Goal: Task Accomplishment & Management: Use online tool/utility

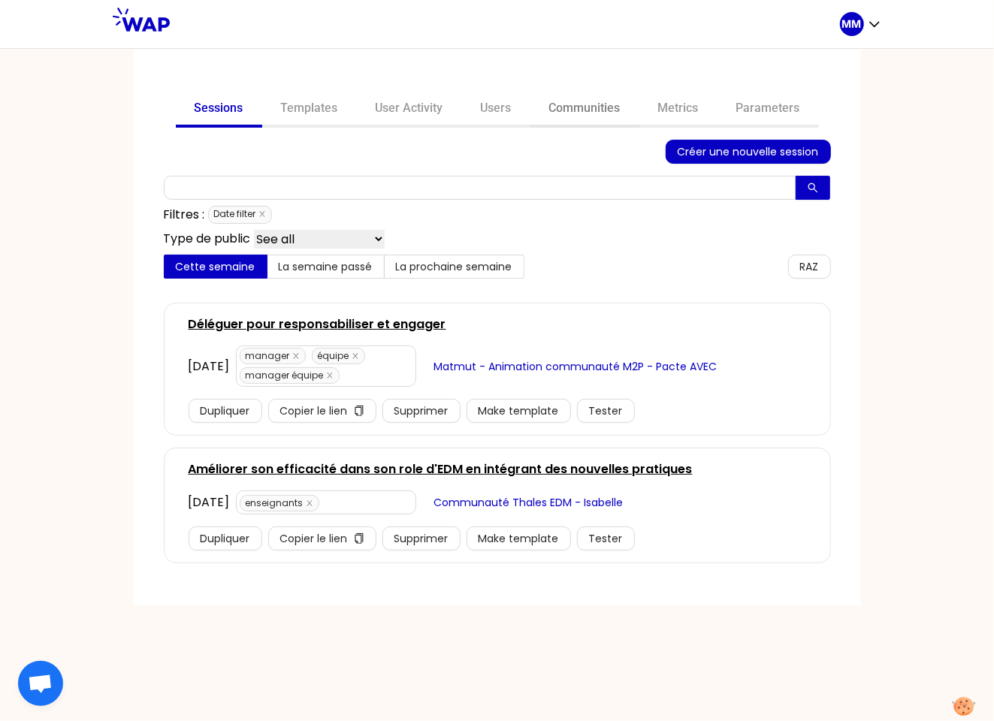
click at [590, 113] on link "Communities" at bounding box center [585, 110] width 109 height 36
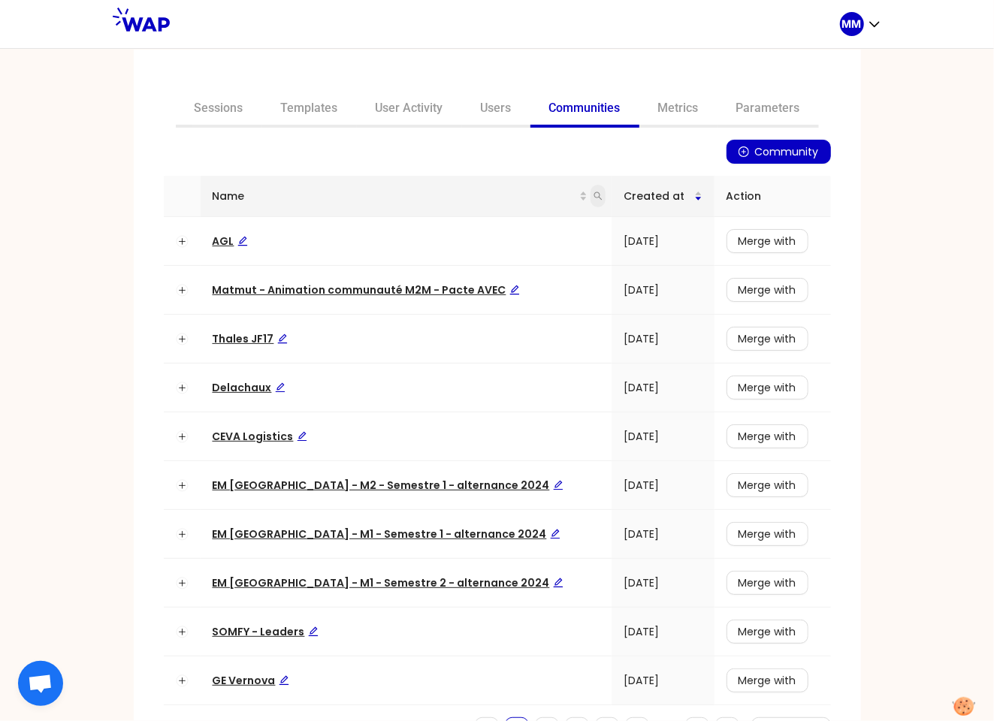
click at [594, 197] on icon "search" at bounding box center [598, 196] width 9 height 9
type input "op"
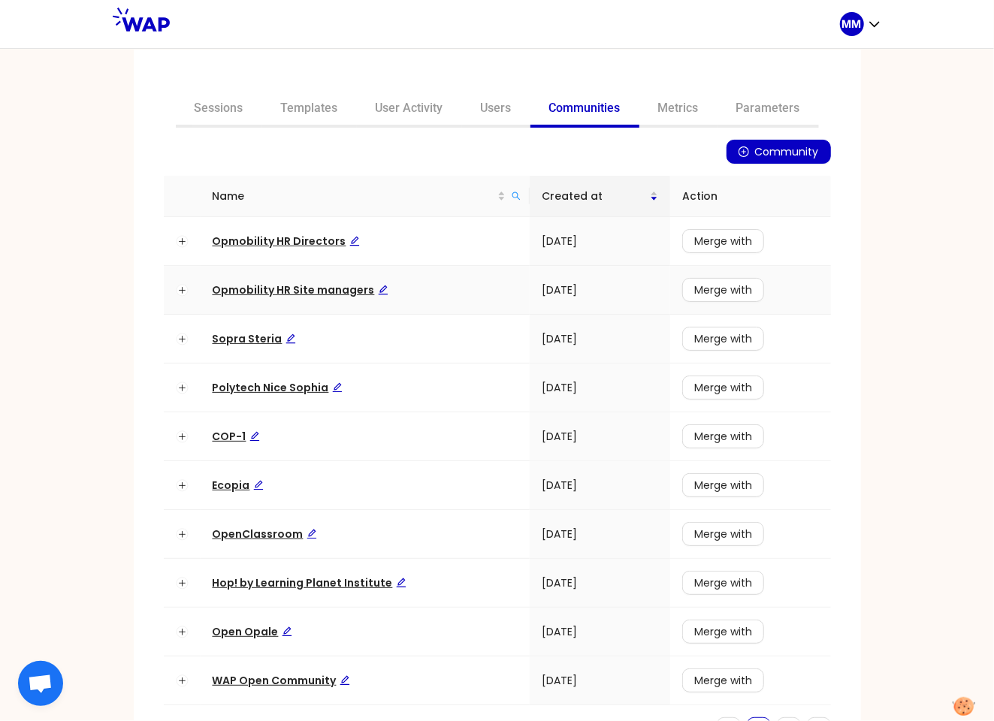
click at [336, 294] on span "Opmobility HR Site managers" at bounding box center [301, 290] width 176 height 15
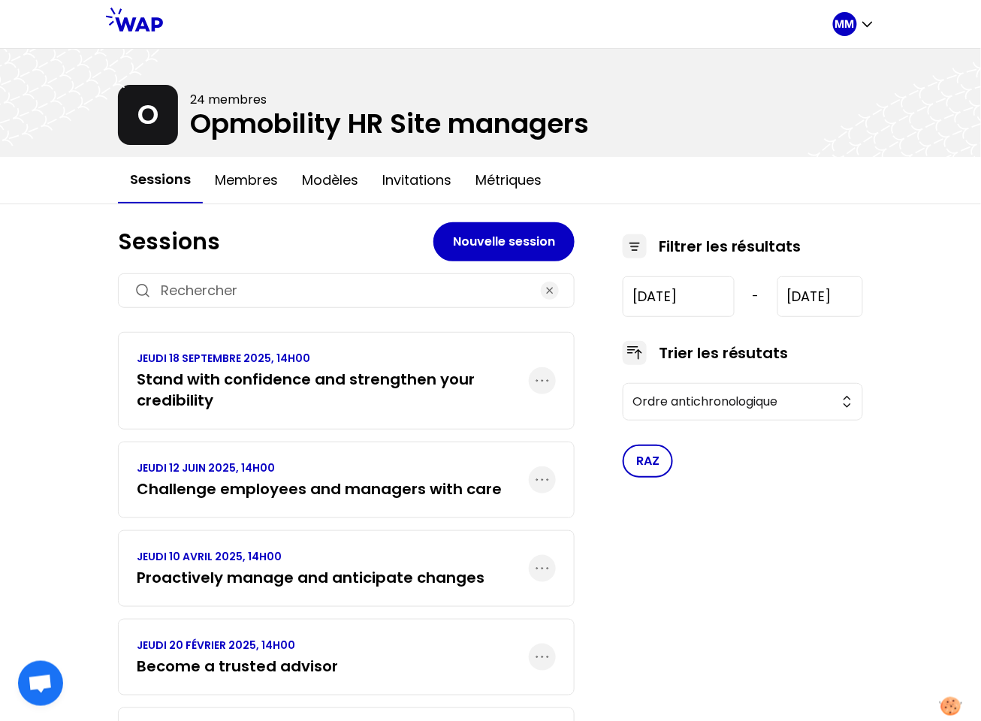
click at [277, 397] on h3 "Stand with confidence and strengthen your credibility" at bounding box center [333, 390] width 392 height 42
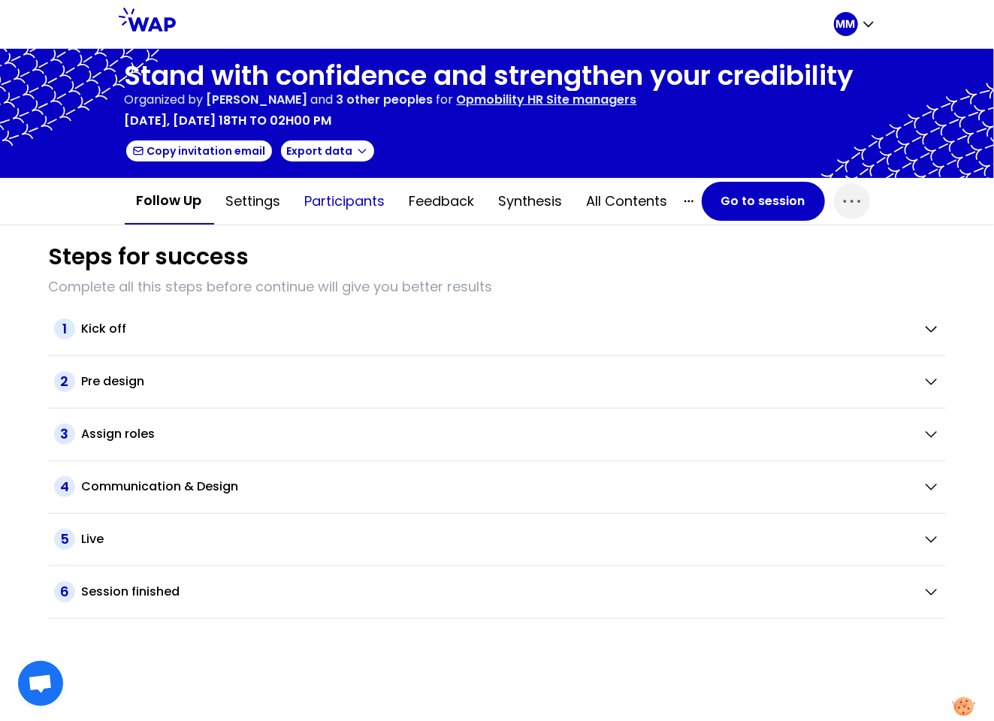
click at [331, 201] on button "Participants" at bounding box center [345, 201] width 104 height 45
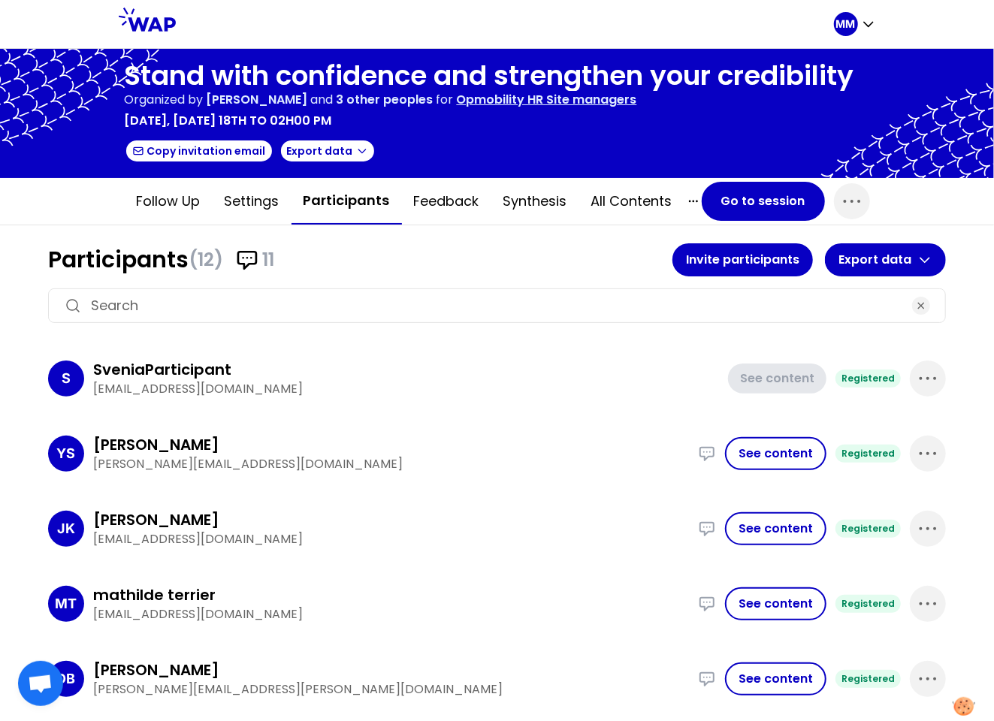
click at [319, 295] on input at bounding box center [497, 305] width 812 height 21
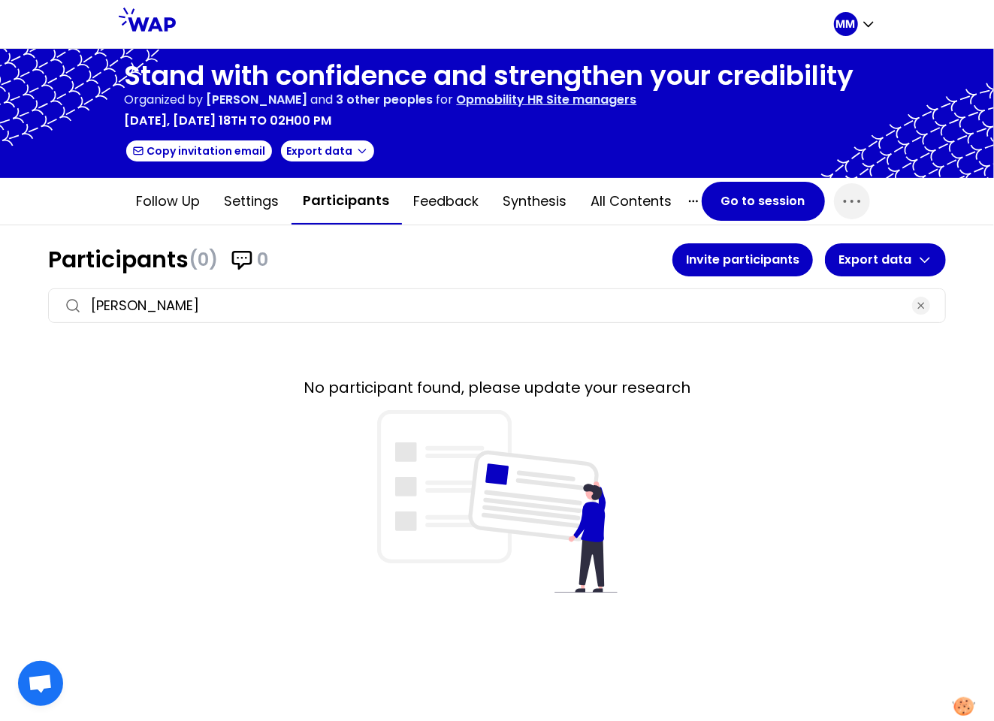
type input "[PERSON_NAME]"
click at [316, 91] on p "[PERSON_NAME] and 3 other peoples" at bounding box center [320, 100] width 227 height 18
click at [315, 66] on h1 "Stand with confidence and strengthen your credibility" at bounding box center [490, 76] width 730 height 30
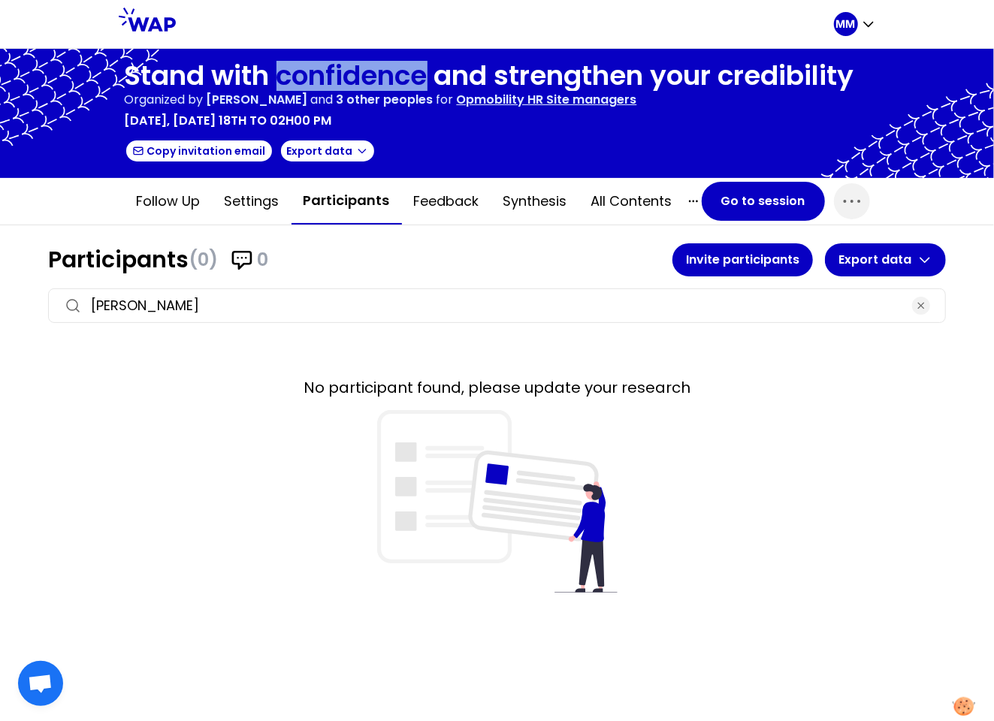
click at [315, 67] on h1 "Stand with confidence and strengthen your credibility" at bounding box center [490, 76] width 730 height 30
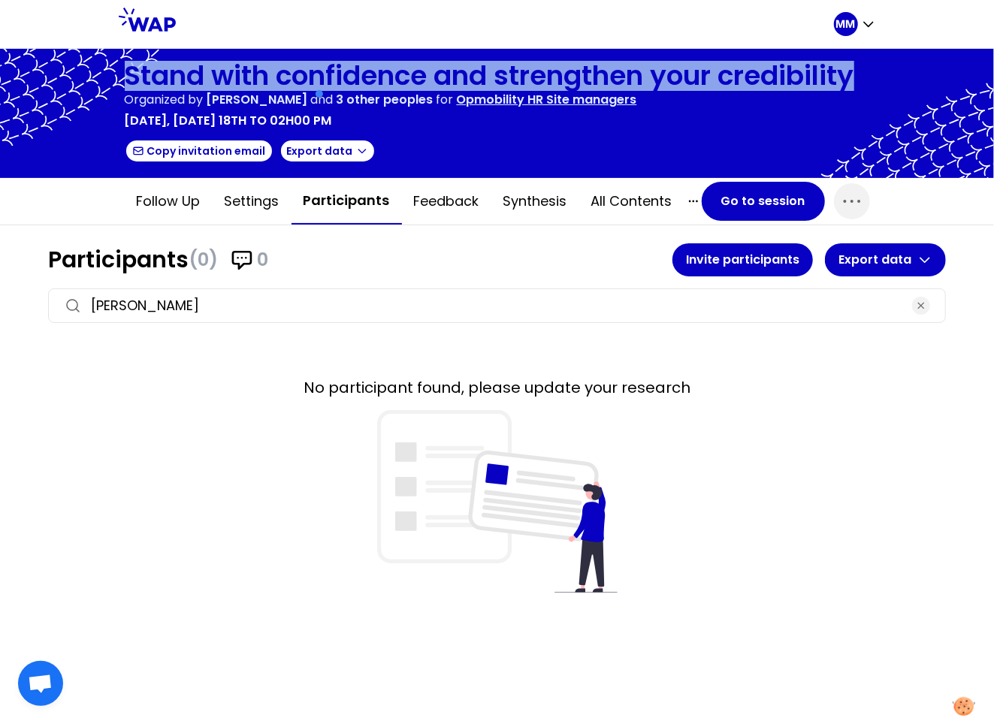
click at [315, 67] on h1 "Stand with confidence and strengthen your credibility" at bounding box center [490, 76] width 730 height 30
copy h1 "Stand with confidence and strengthen your credibility"
click at [854, 26] on p "MM" at bounding box center [846, 24] width 20 height 15
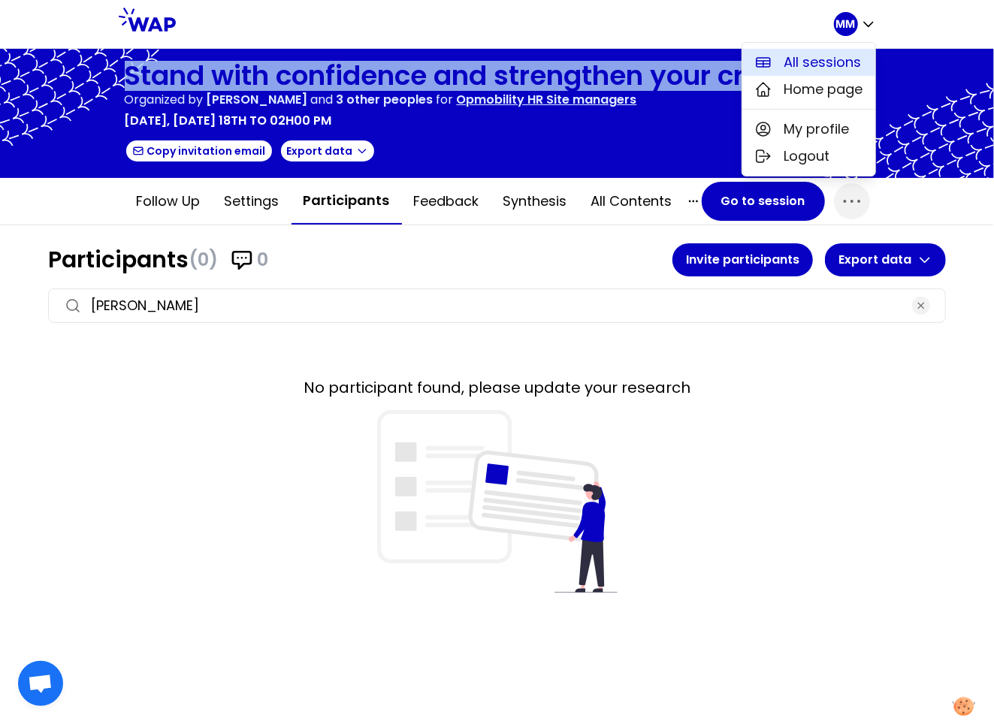
click at [779, 60] on button "All sessions" at bounding box center [808, 62] width 133 height 27
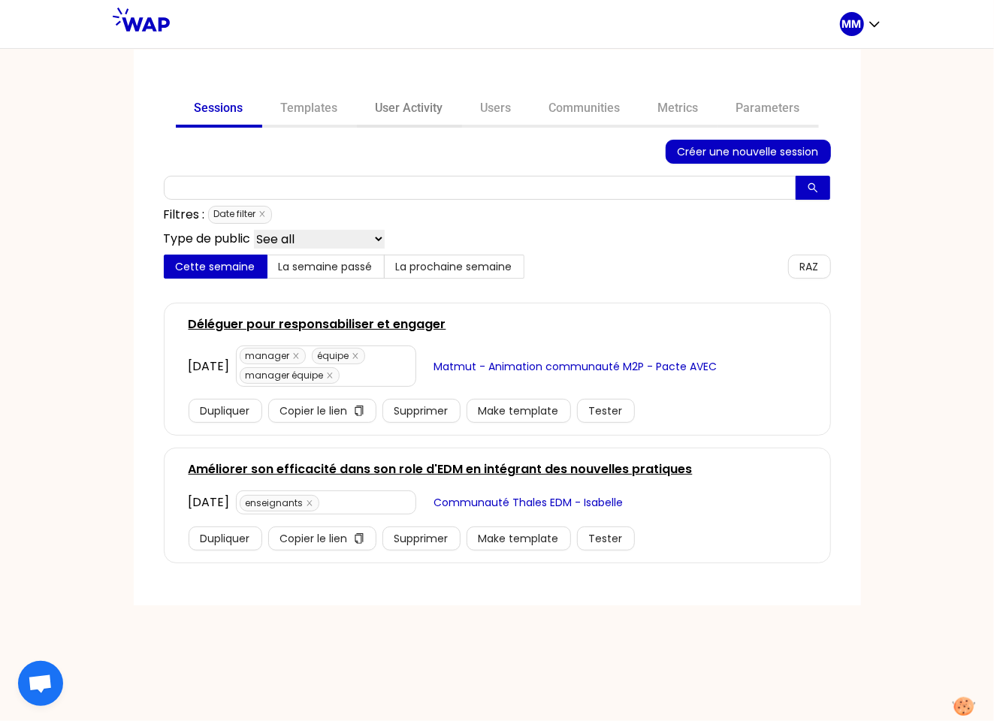
click at [404, 113] on link "User Activity" at bounding box center [409, 110] width 105 height 36
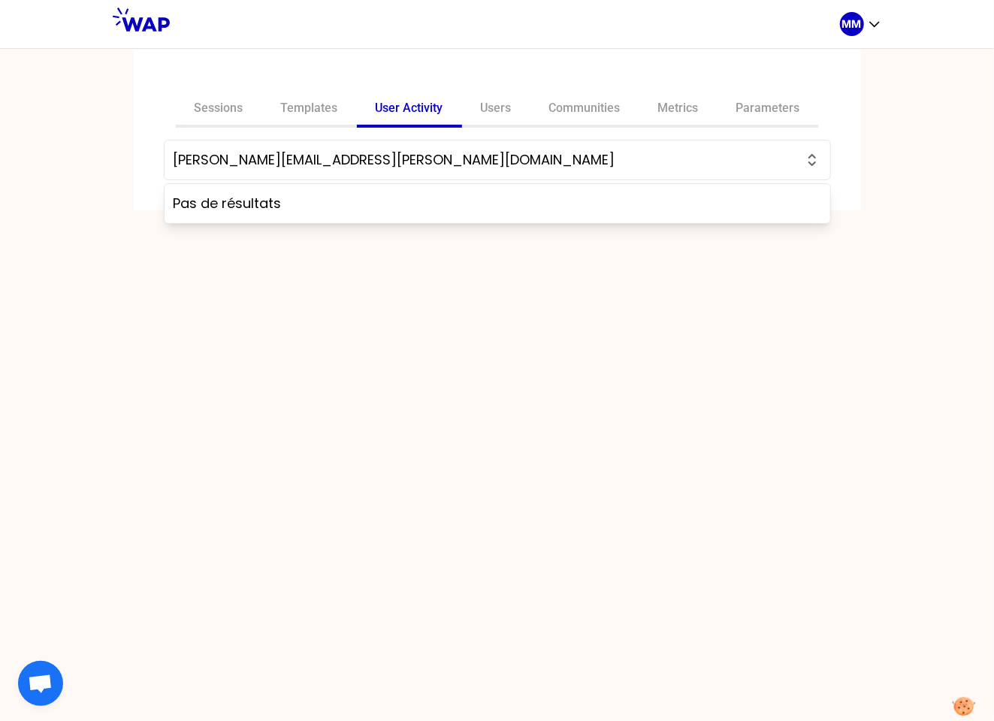
type input "[PERSON_NAME][EMAIL_ADDRESS][PERSON_NAME][DOMAIN_NAME]"
click at [319, 162] on input "[PERSON_NAME][EMAIL_ADDRESS][PERSON_NAME][DOMAIN_NAME]" at bounding box center [489, 160] width 630 height 21
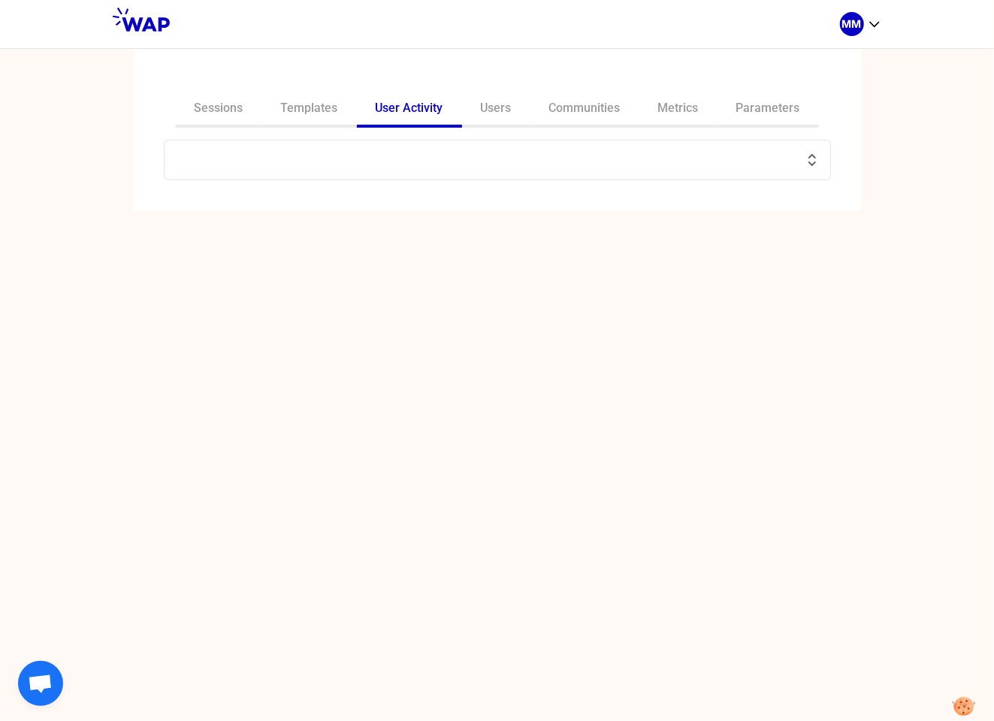
click at [319, 162] on input "text" at bounding box center [489, 160] width 630 height 21
click at [407, 113] on link "User Activity" at bounding box center [409, 110] width 105 height 36
click at [328, 155] on input "text" at bounding box center [489, 160] width 630 height 21
drag, startPoint x: 894, startPoint y: 126, endPoint x: 883, endPoint y: 123, distance: 11.7
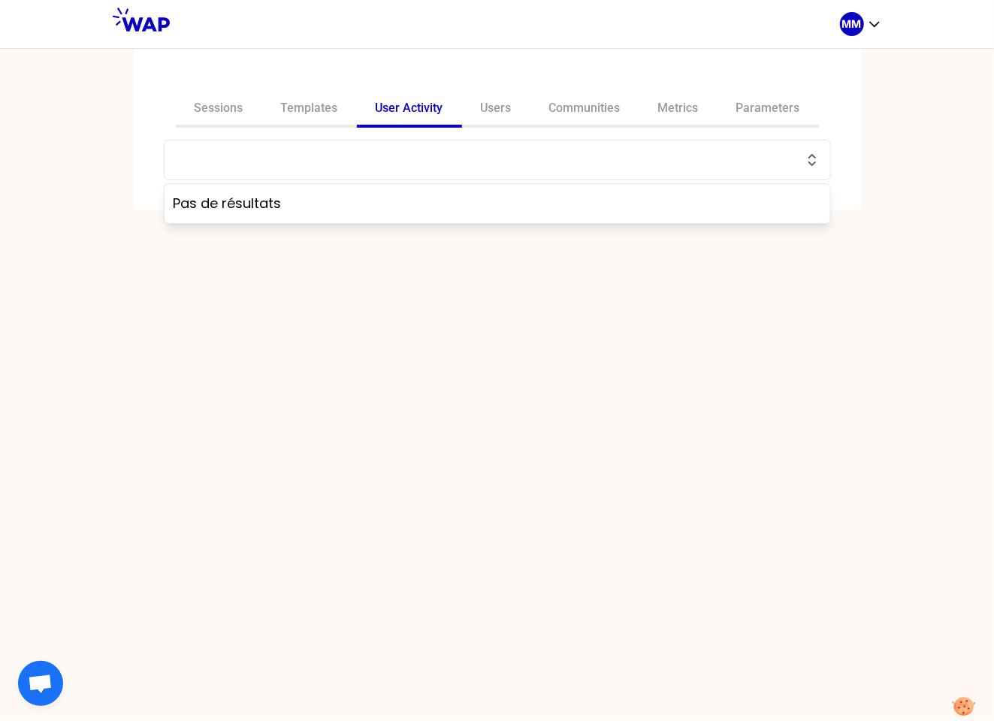
click at [894, 126] on div "Sessions Templates User Activity Users Communities Metrics Parameters Pas de ré…" at bounding box center [497, 384] width 994 height 673
click at [217, 113] on link "Sessions" at bounding box center [219, 110] width 86 height 36
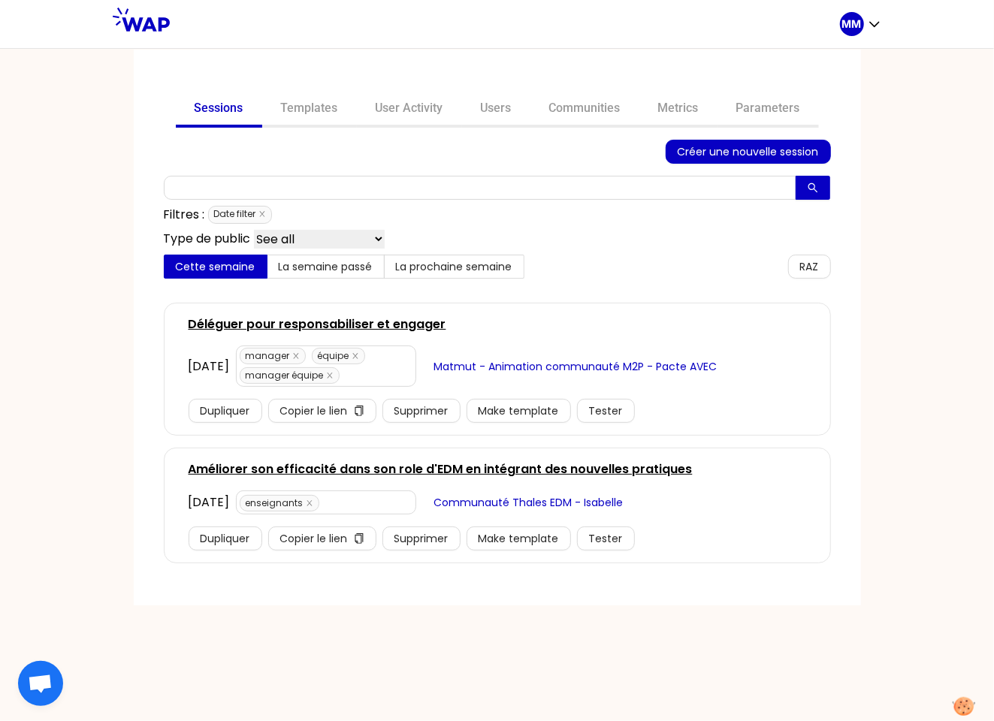
drag, startPoint x: 563, startPoint y: 106, endPoint x: 550, endPoint y: 137, distance: 33.4
click at [563, 107] on link "Communities" at bounding box center [585, 110] width 109 height 36
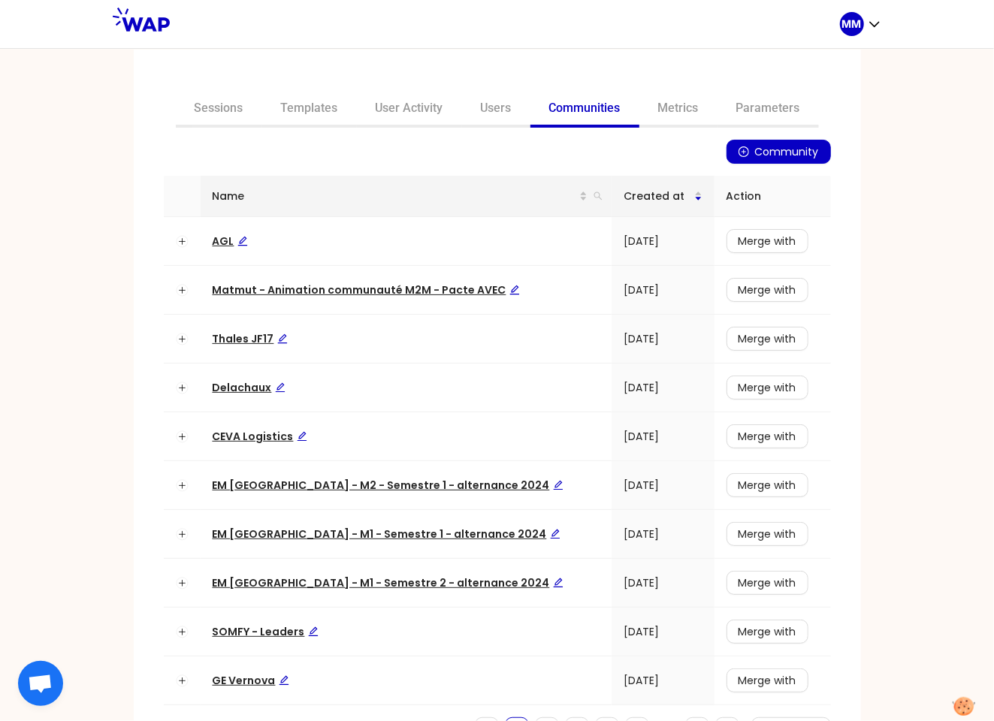
drag, startPoint x: 577, startPoint y: 195, endPoint x: 567, endPoint y: 206, distance: 15.4
click at [594, 195] on icon "search" at bounding box center [598, 196] width 9 height 9
type input "op"
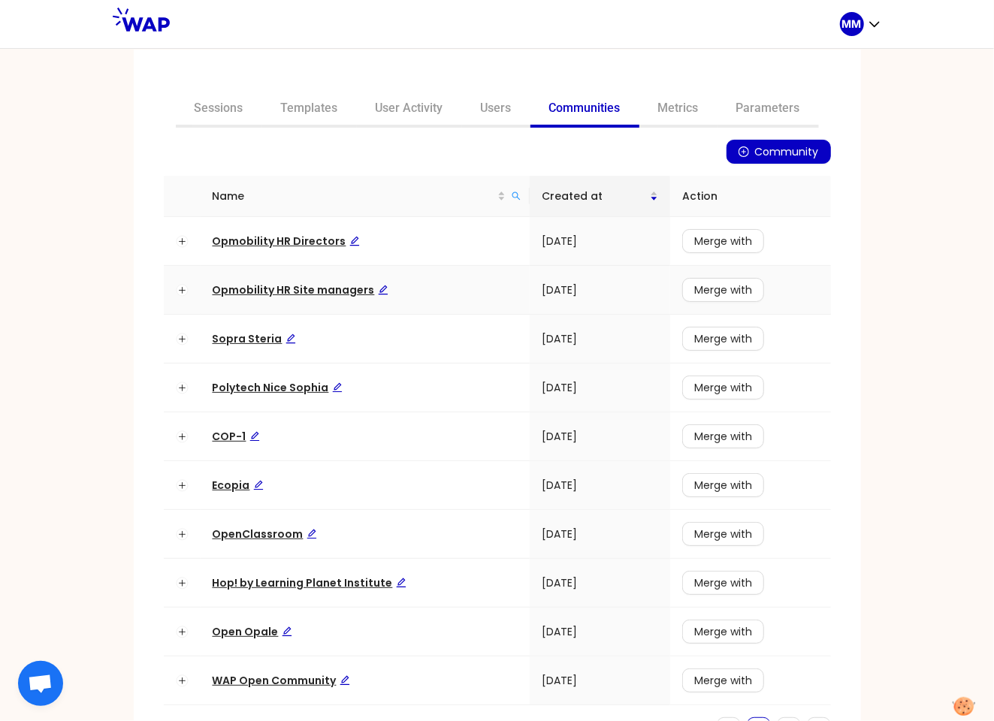
click at [318, 290] on span "Opmobility HR Site managers" at bounding box center [301, 290] width 176 height 15
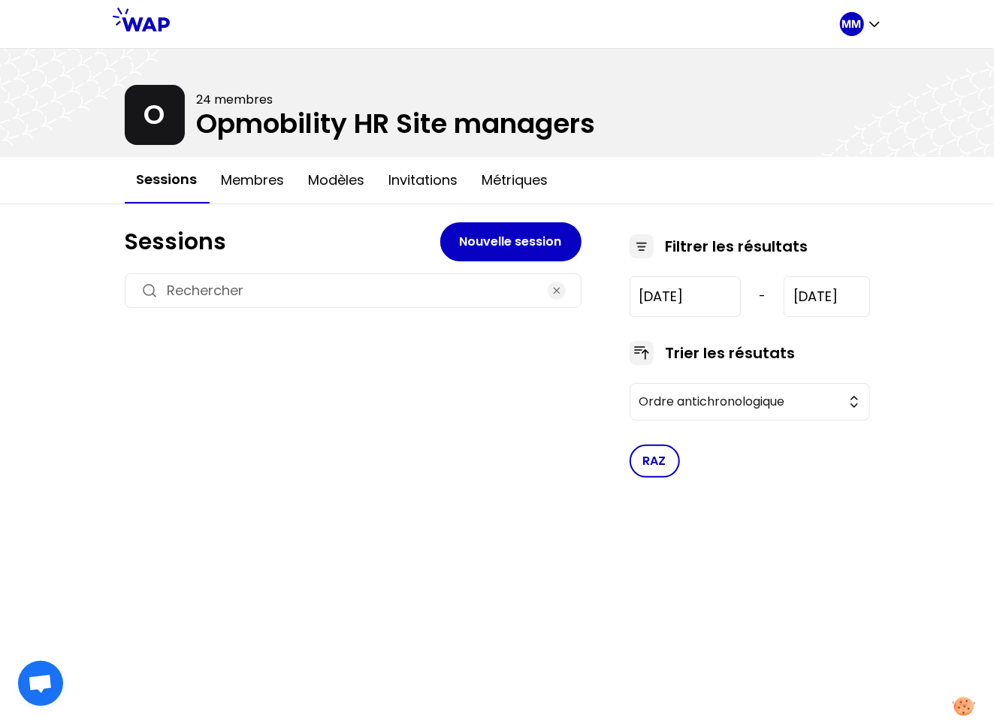
type input "[DATE]"
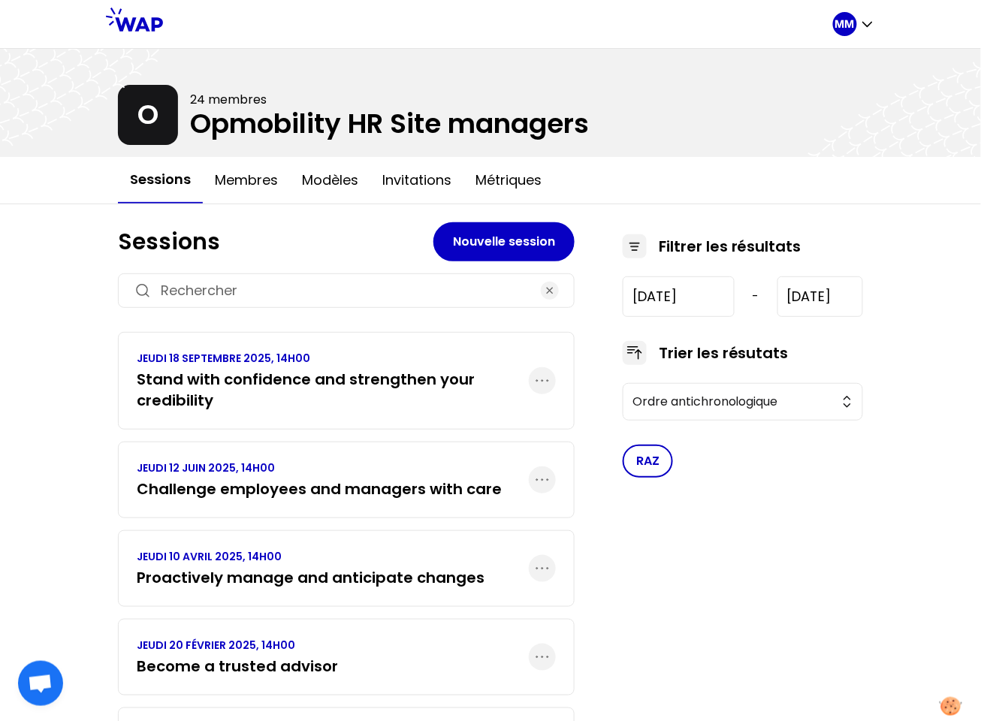
click at [289, 364] on link "JEUDI 18 SEPTEMBRE 2025, 14H00 Stand with confidence and strengthen your credib…" at bounding box center [333, 381] width 392 height 60
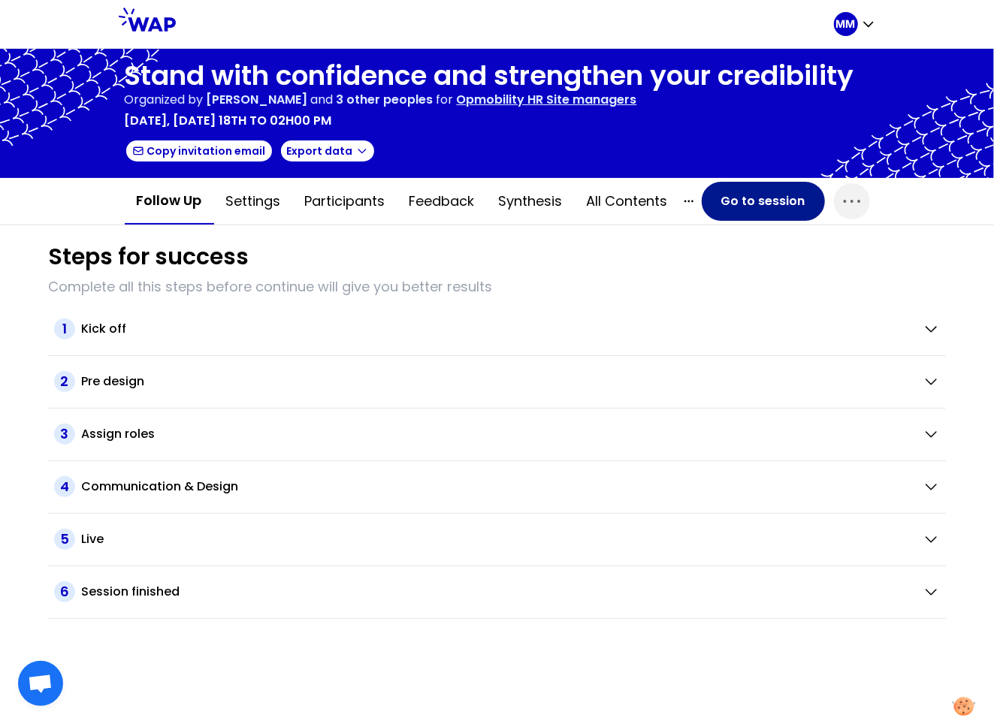
click at [766, 200] on button "Go to session" at bounding box center [763, 201] width 123 height 39
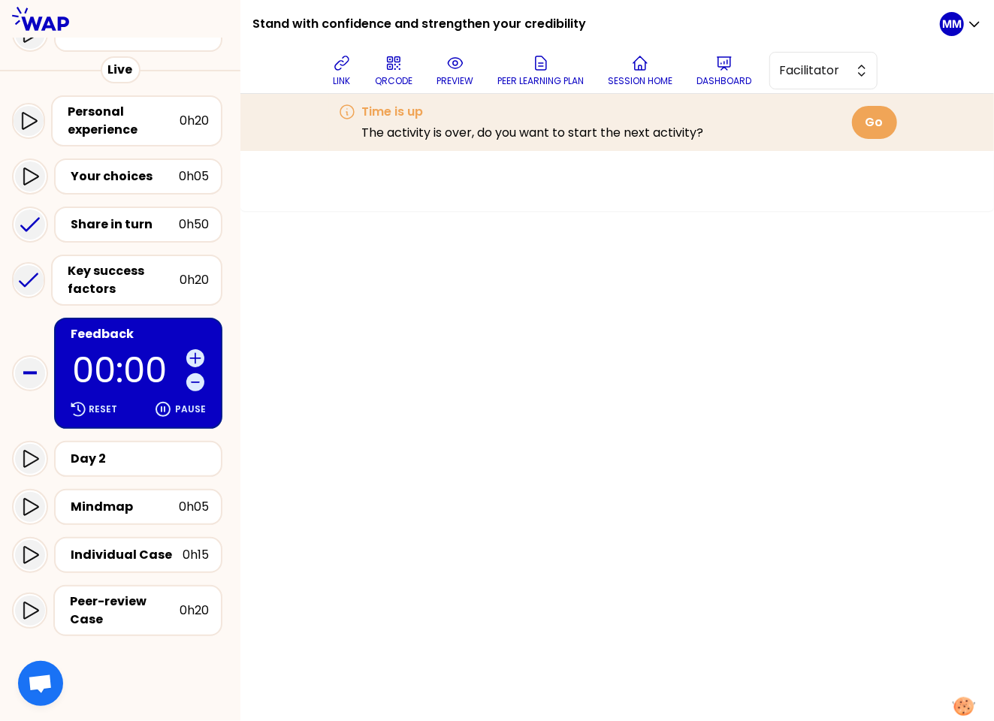
scroll to position [159, 0]
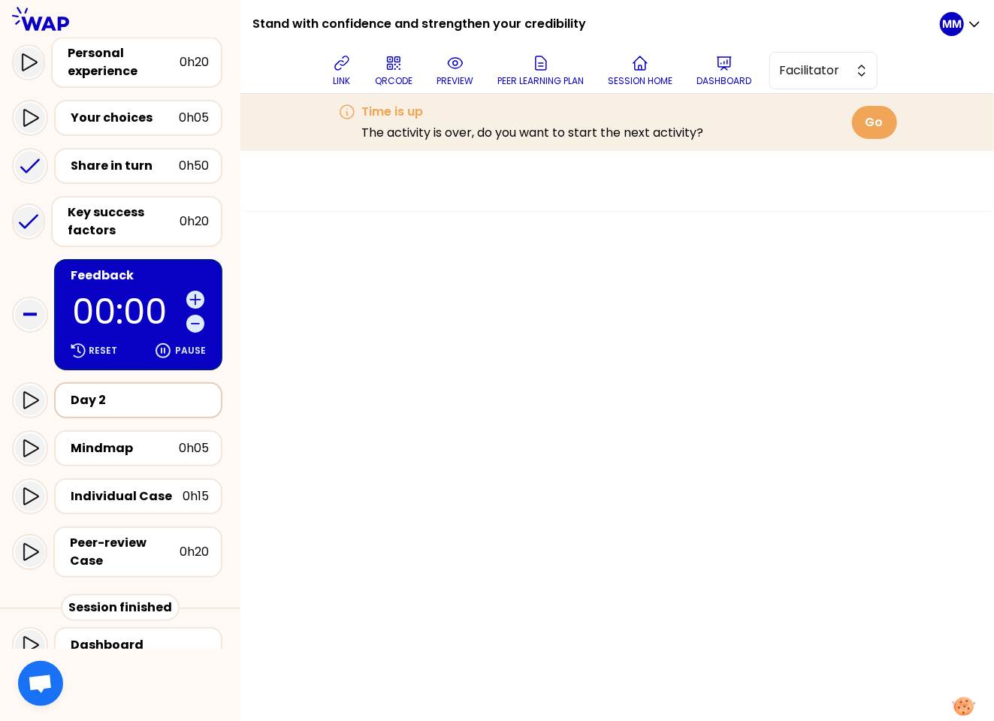
click at [149, 403] on div "Day 2" at bounding box center [140, 401] width 138 height 18
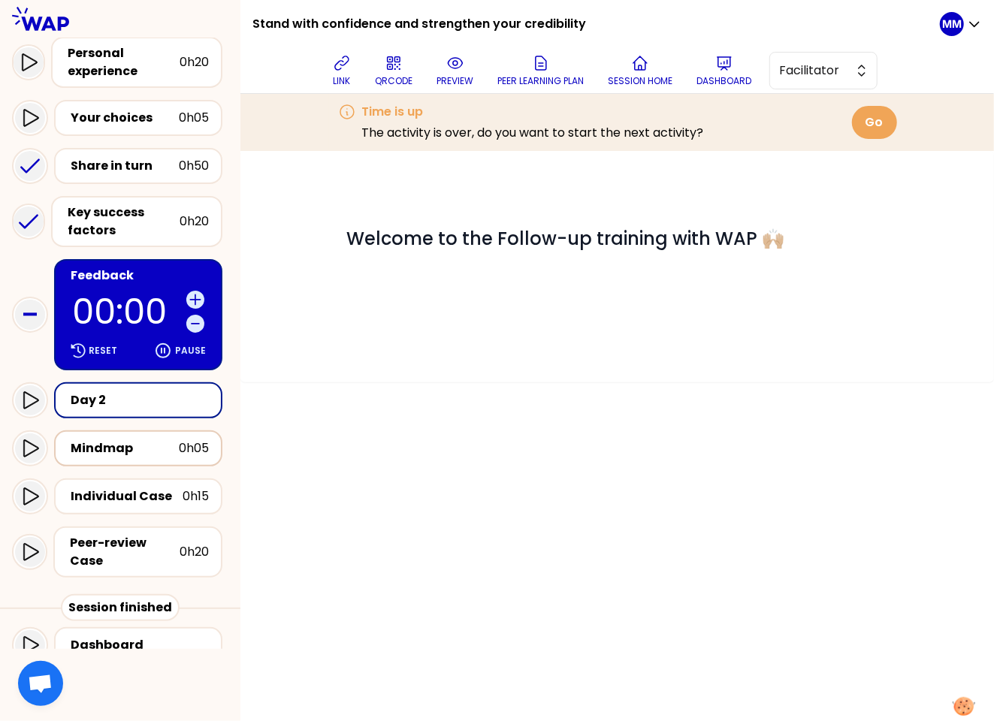
click at [132, 454] on div "Mindmap 0h05" at bounding box center [138, 448] width 141 height 21
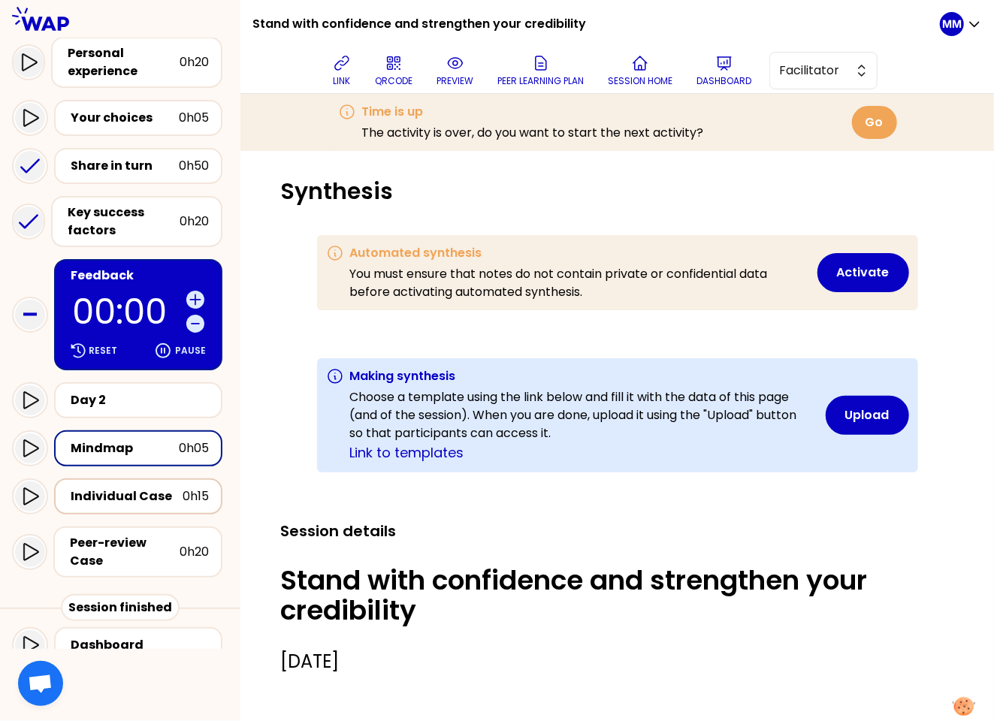
scroll to position [7225, 7180]
click at [136, 488] on div "Individual Case" at bounding box center [127, 497] width 112 height 18
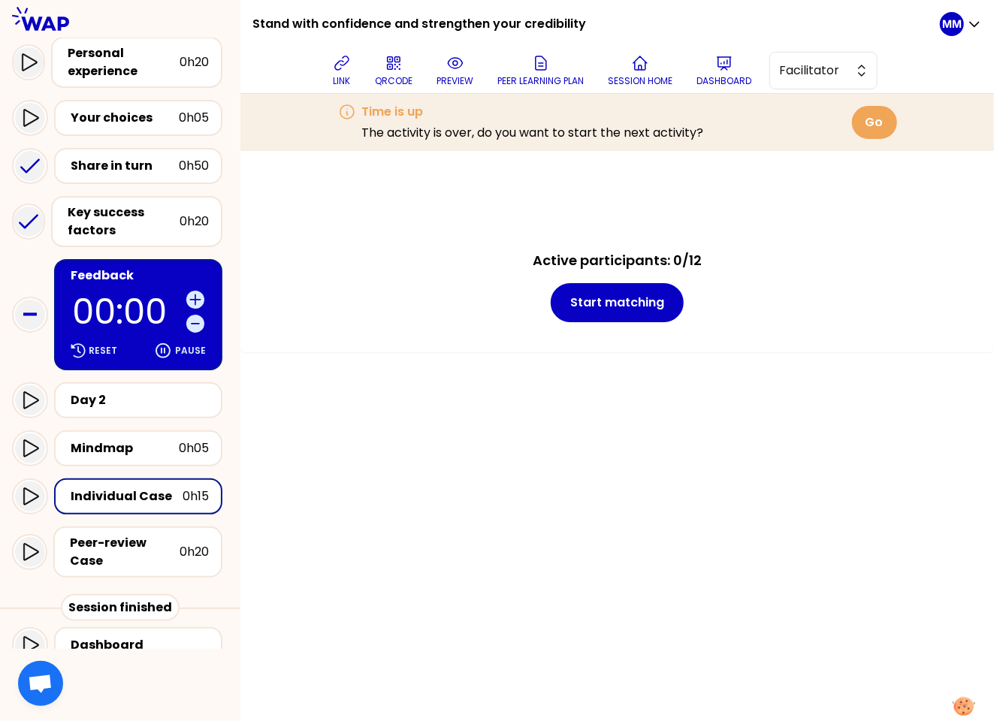
click at [401, 22] on h1 "Stand with confidence and strengthen your credibility" at bounding box center [419, 24] width 334 height 48
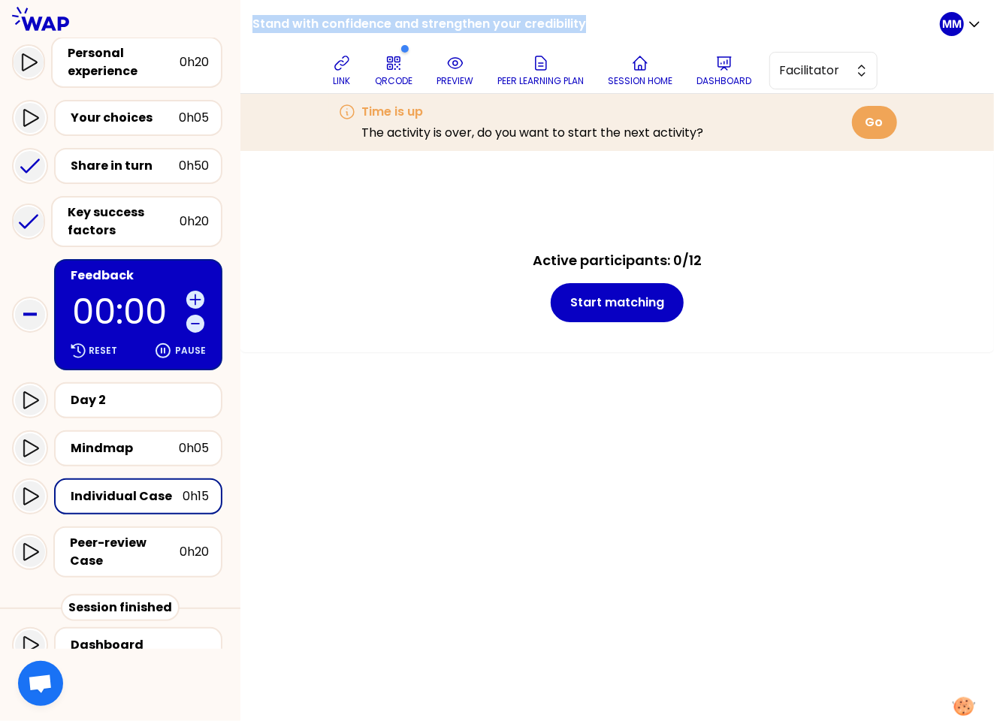
copy div "Stand with confidence and strengthen your credibility"
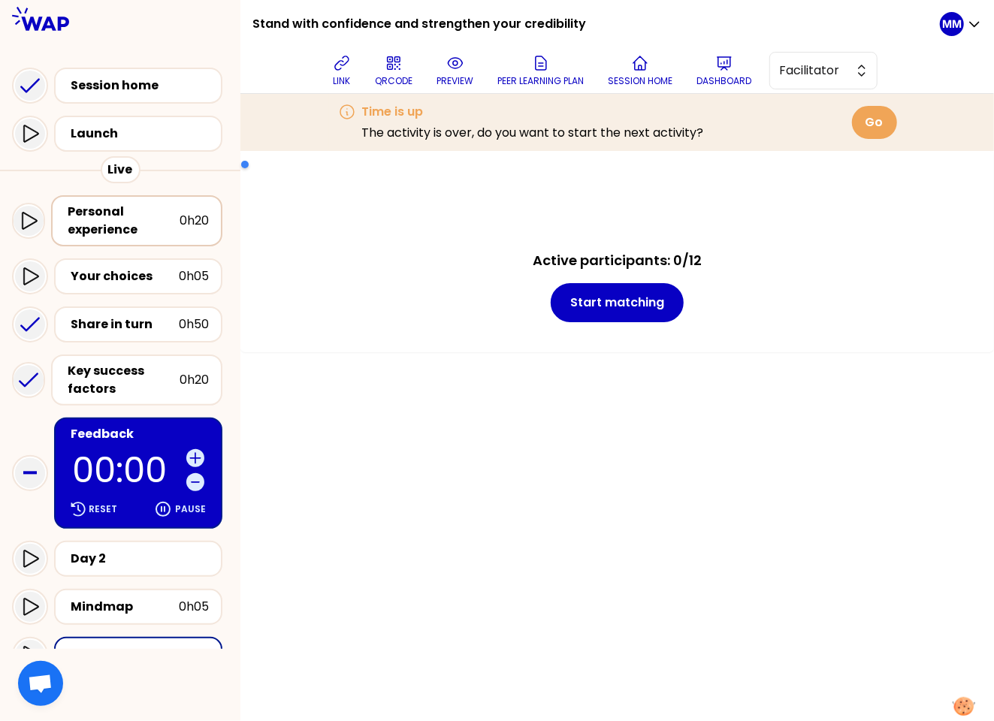
click at [132, 216] on div "Personal experience" at bounding box center [124, 221] width 112 height 36
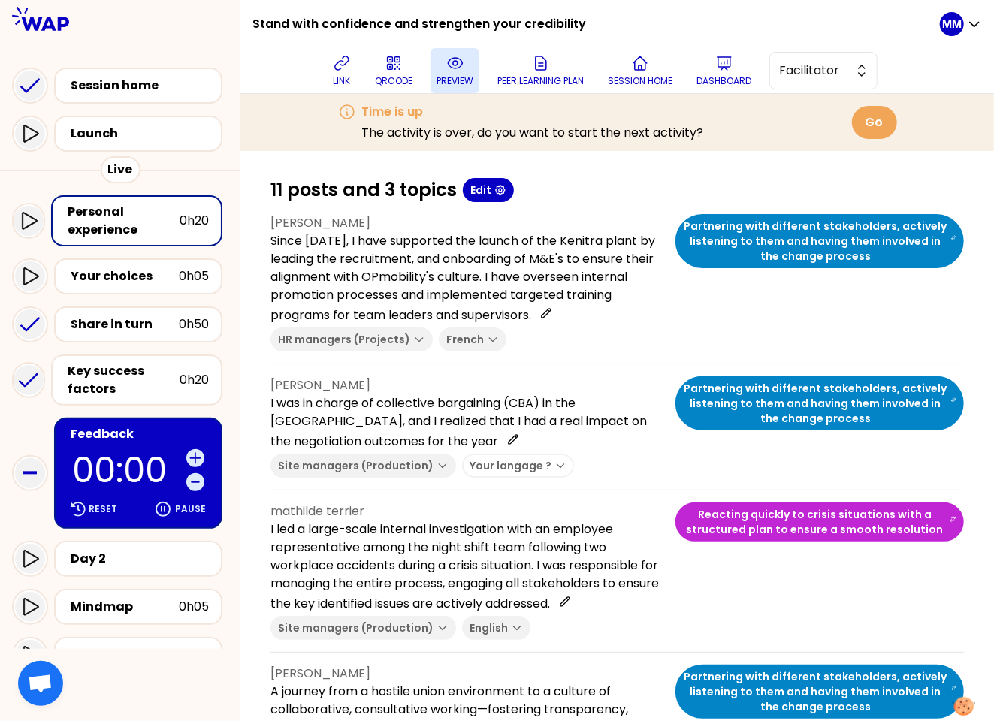
click at [461, 67] on icon at bounding box center [455, 63] width 18 height 18
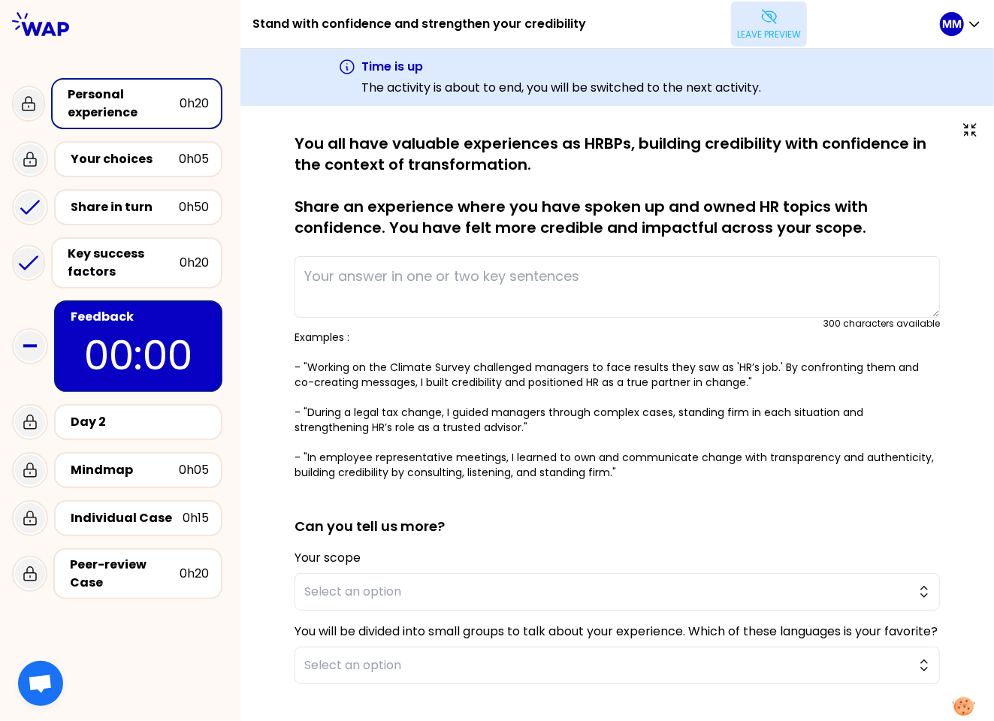
click at [365, 162] on p "You all have valuable experiences as HRBPs, building credibility with confidenc…" at bounding box center [618, 185] width 646 height 105
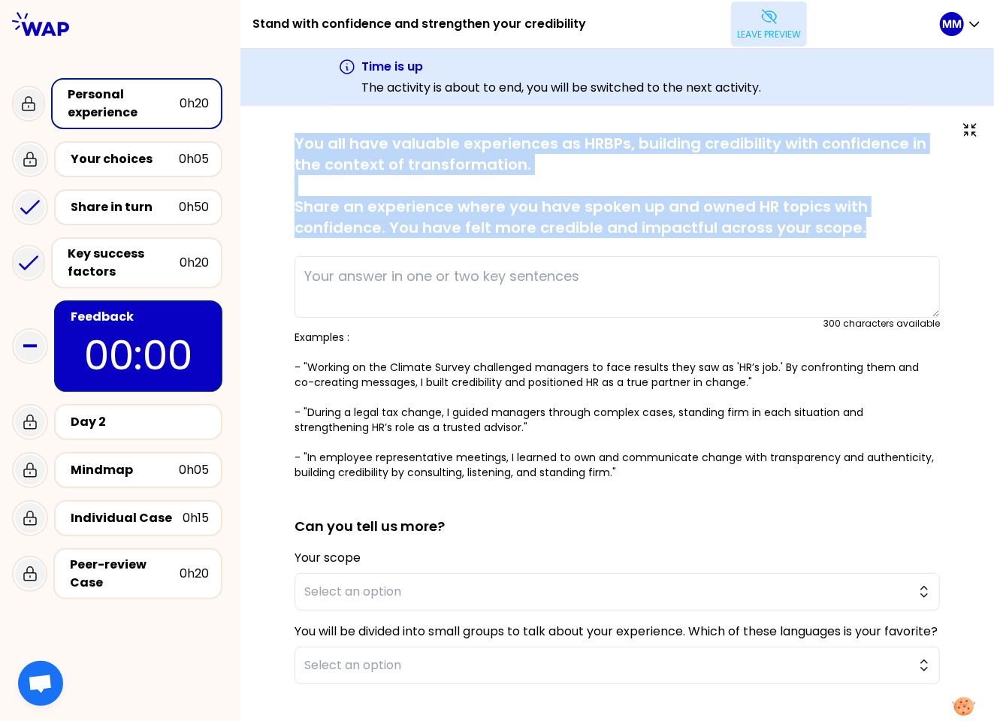
drag, startPoint x: 305, startPoint y: 144, endPoint x: 859, endPoint y: 243, distance: 562.5
click at [900, 235] on div "saved You all have valuable experiences as HRBPs, building credibility with con…" at bounding box center [618, 481] width 694 height 696
copy p "You all have valuable experiences as HRBPs, building credibility with confidenc…"
